Goal: Transaction & Acquisition: Subscribe to service/newsletter

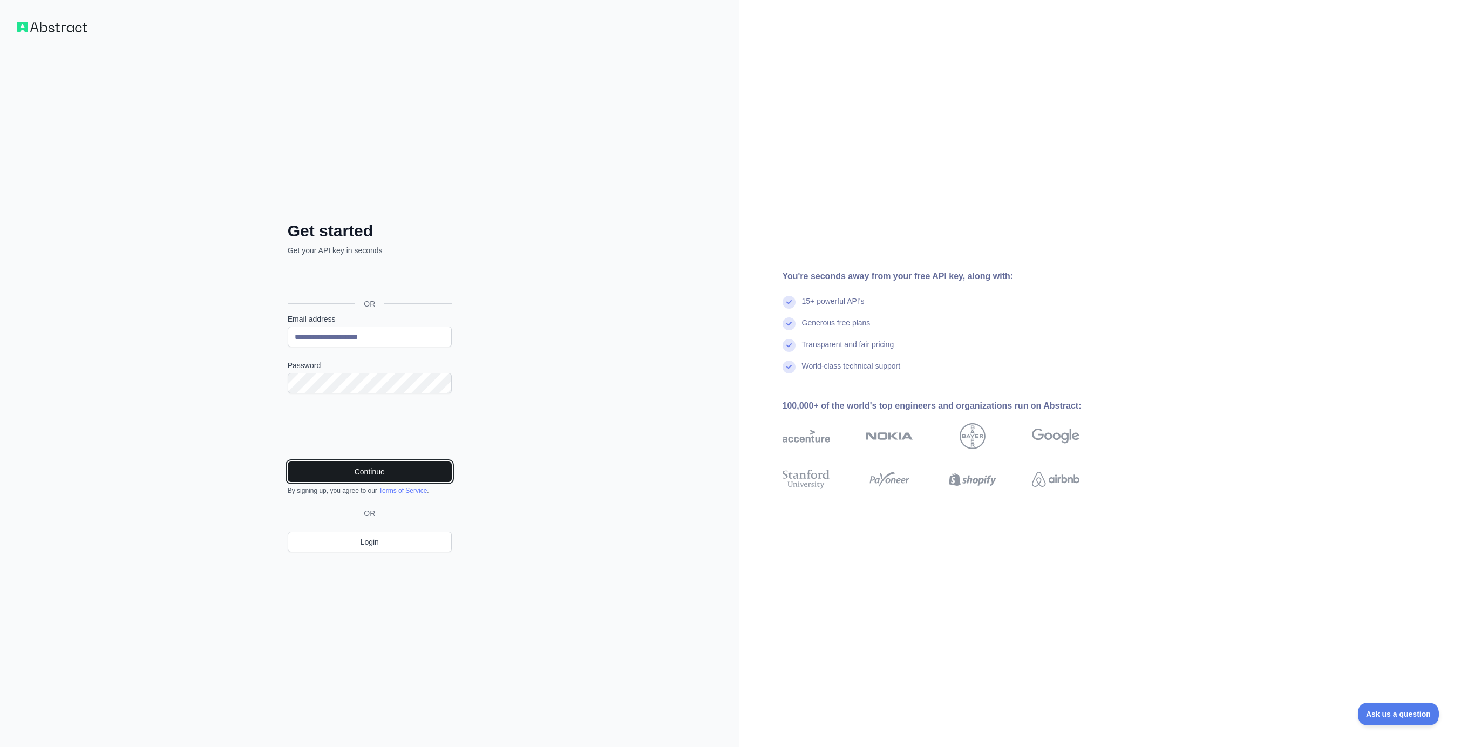
click at [381, 465] on button "Continue" at bounding box center [370, 472] width 164 height 21
click at [369, 327] on input "Email address" at bounding box center [370, 337] width 164 height 21
click at [580, 308] on div "Get started Get your API key in seconds OR Email address Password Continue By s…" at bounding box center [370, 373] width 740 height 747
